Goal: Task Accomplishment & Management: Use online tool/utility

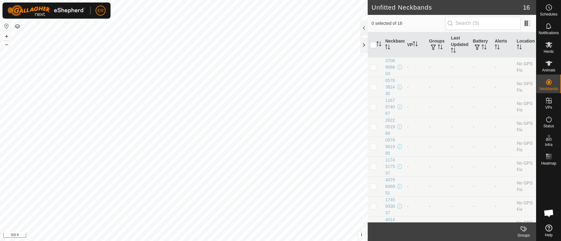
scroll to position [5182, 0]
click at [547, 62] on icon at bounding box center [548, 63] width 7 height 5
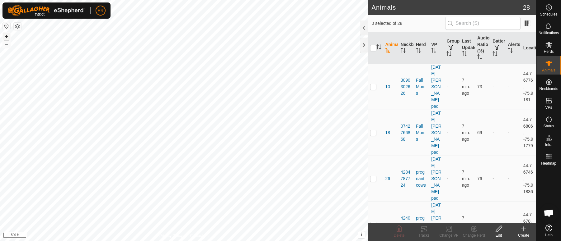
click at [6, 36] on button "+" at bounding box center [6, 36] width 7 height 7
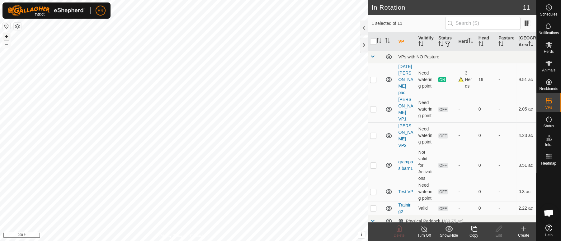
click at [7, 34] on button "+" at bounding box center [6, 36] width 7 height 7
checkbox input "true"
checkbox input "false"
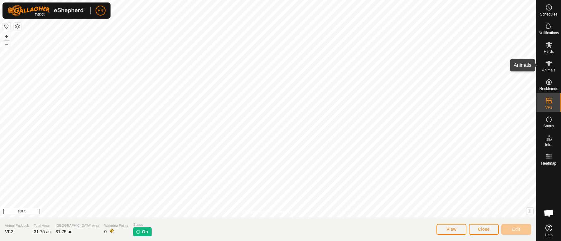
click at [547, 63] on icon at bounding box center [548, 63] width 7 height 5
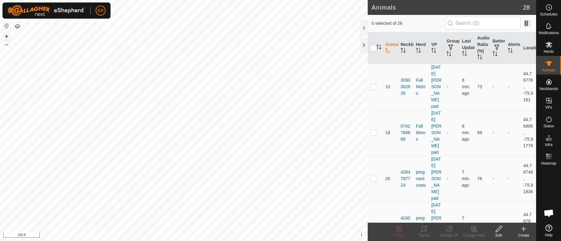
click at [6, 34] on button "+" at bounding box center [6, 36] width 7 height 7
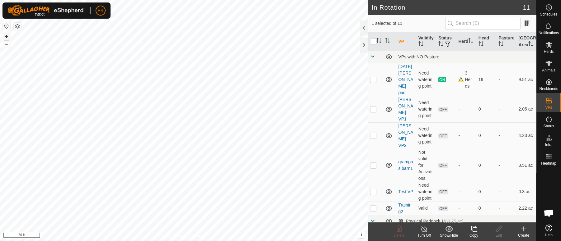
checkbox input "true"
checkbox input "false"
click at [496, 231] on icon at bounding box center [498, 229] width 6 height 6
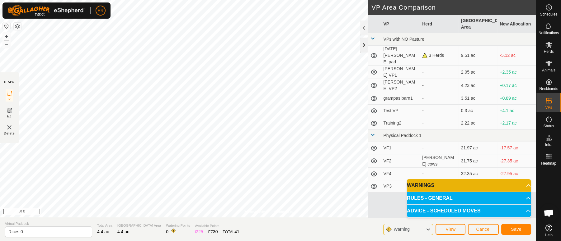
click at [366, 49] on div "Privacy Policy Contact Us Status: OFF Type: Inclusion Zone + – ⇧ i This applica…" at bounding box center [268, 120] width 536 height 241
click at [513, 231] on span "Save" at bounding box center [516, 229] width 11 height 5
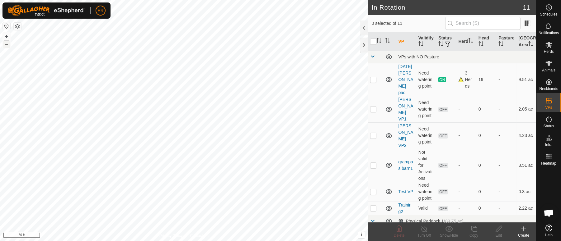
click at [9, 44] on button "–" at bounding box center [6, 44] width 7 height 7
click at [7, 45] on button "–" at bounding box center [6, 44] width 7 height 7
click at [6, 35] on button "+" at bounding box center [6, 36] width 7 height 7
